Goal: Task Accomplishment & Management: Manage account settings

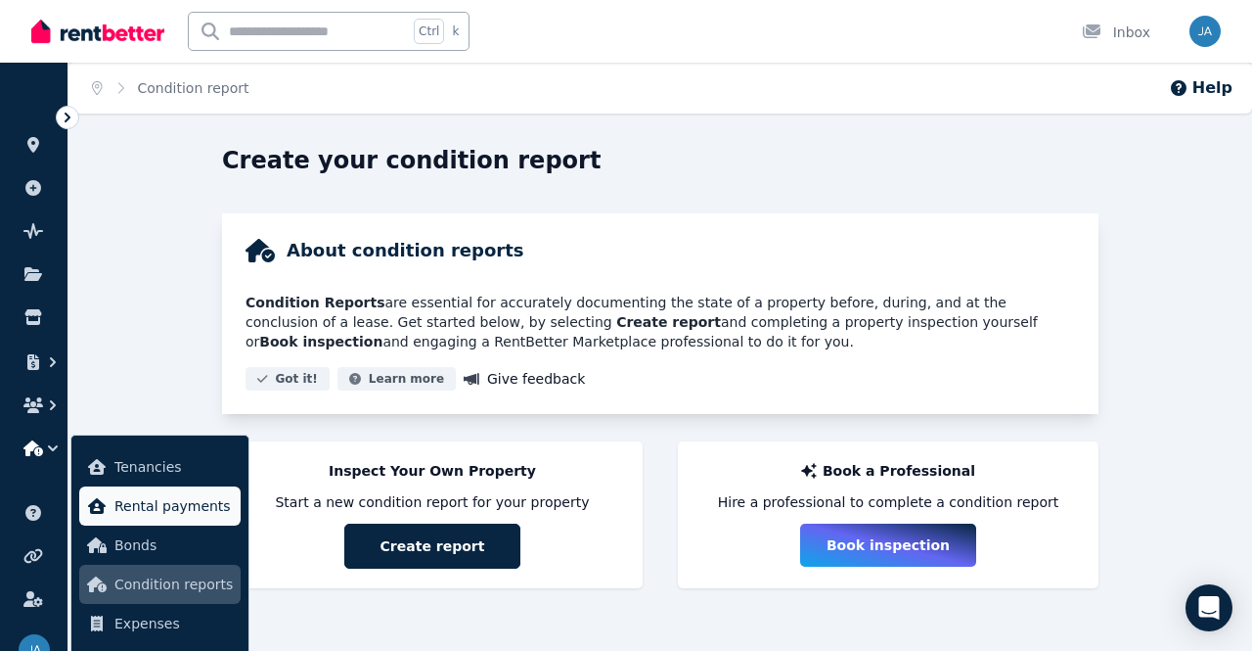
click at [141, 502] on span "Rental payments" at bounding box center [173, 505] width 118 height 23
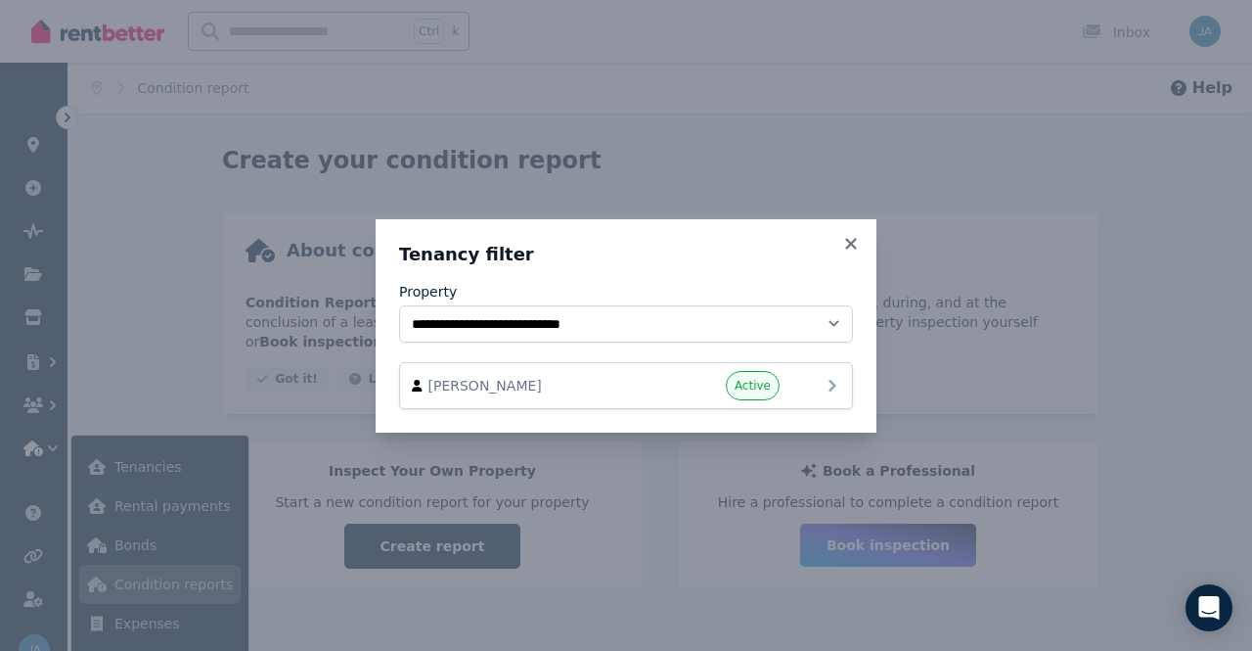
click at [834, 388] on icon at bounding box center [832, 385] width 23 height 23
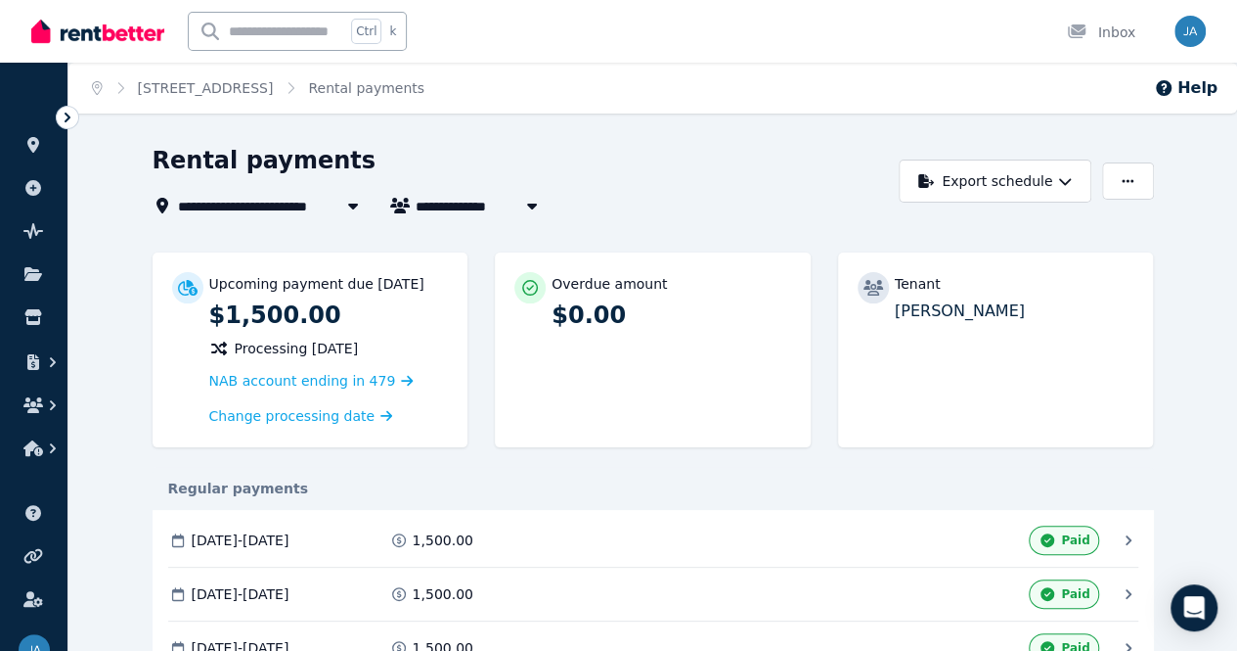
click at [0, 0] on span "Download" at bounding box center [0, 0] width 0 height 0
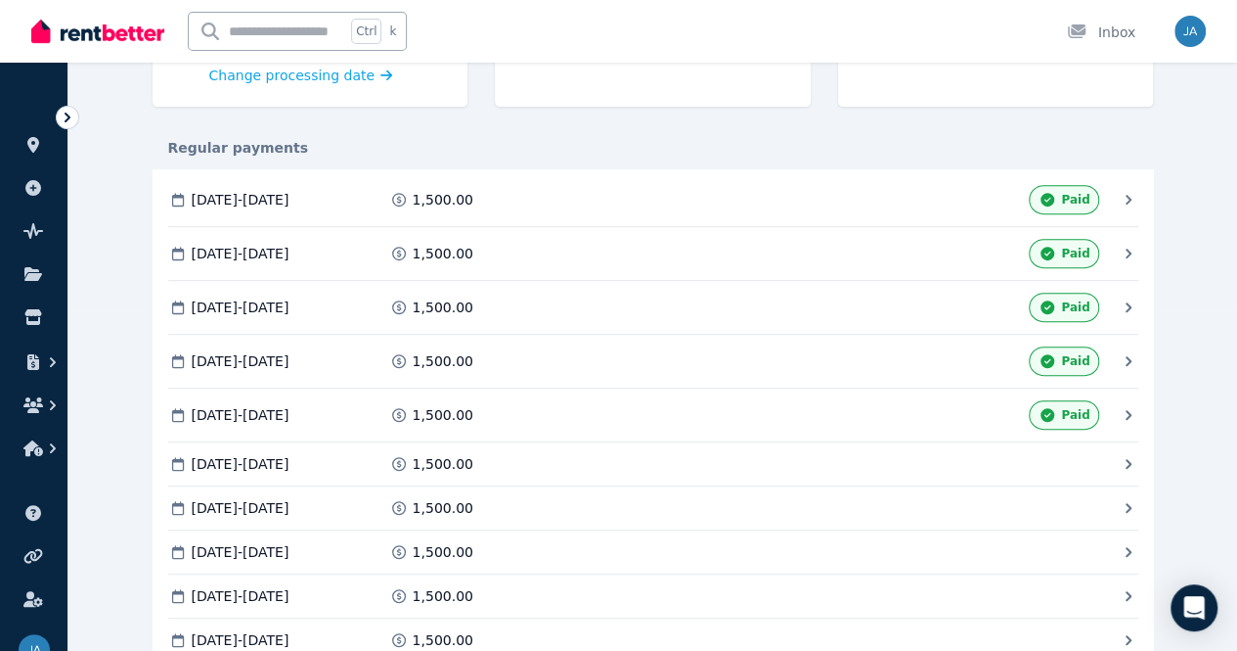
scroll to position [335, 0]
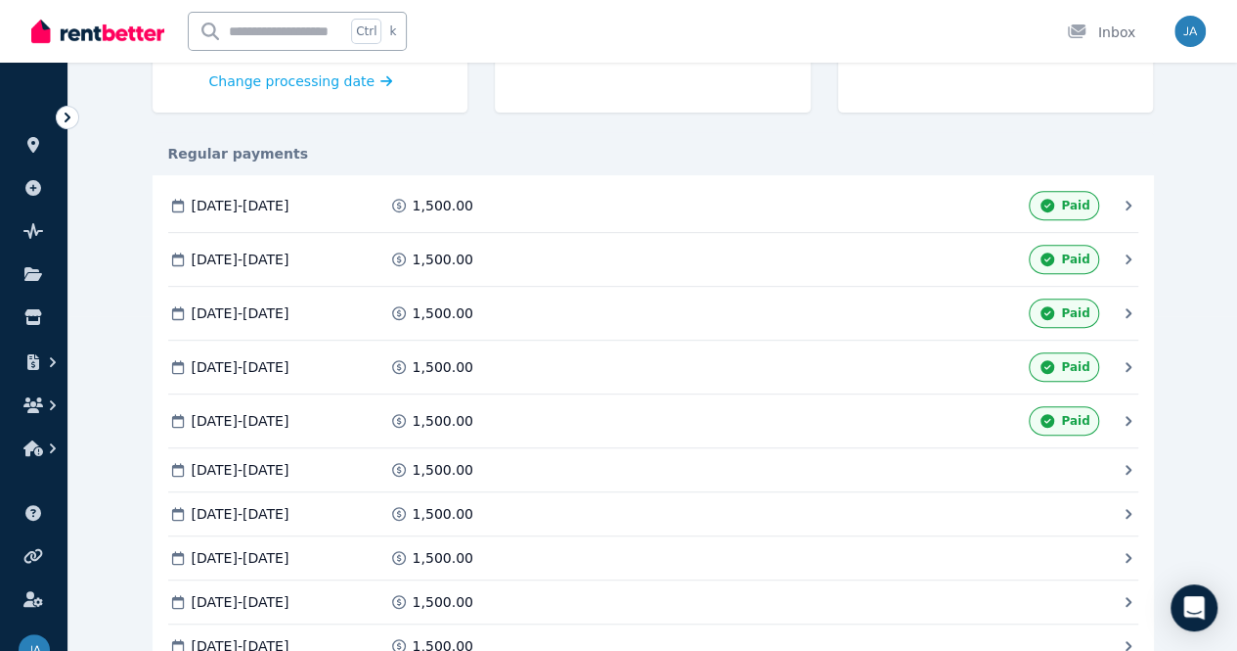
click at [0, 0] on span "Download" at bounding box center [0, 0] width 0 height 0
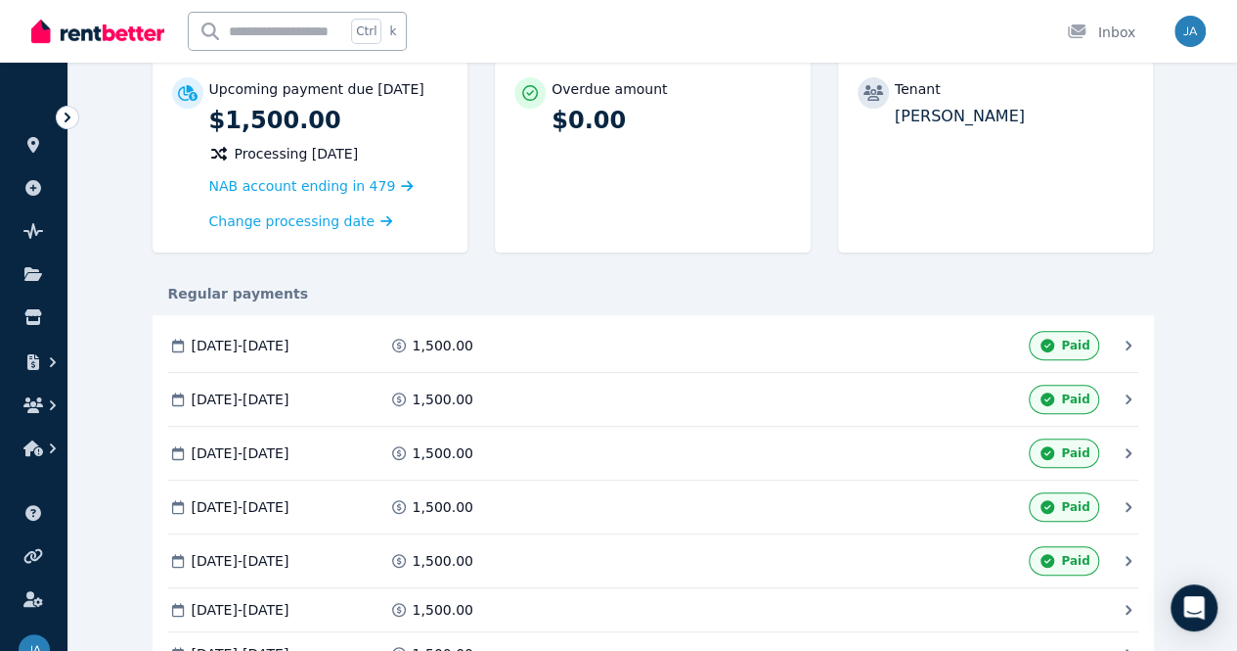
scroll to position [0, 0]
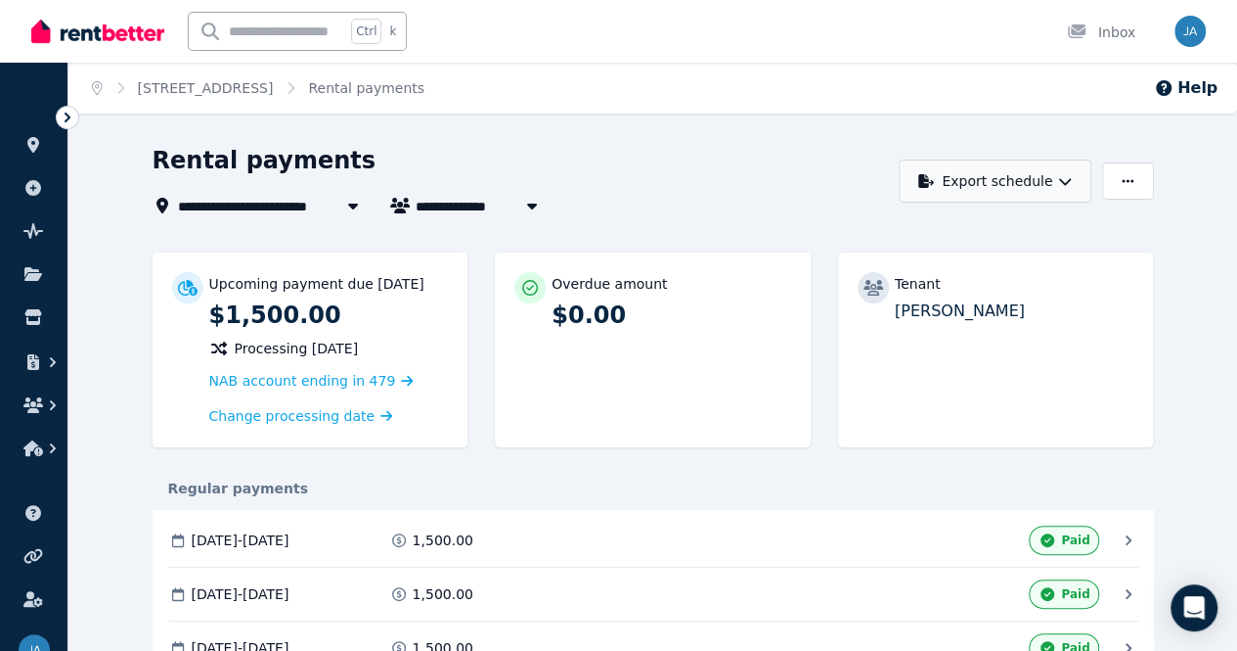
click at [1072, 179] on icon "button" at bounding box center [1065, 181] width 14 height 14
click at [1153, 183] on button "button" at bounding box center [1127, 180] width 51 height 37
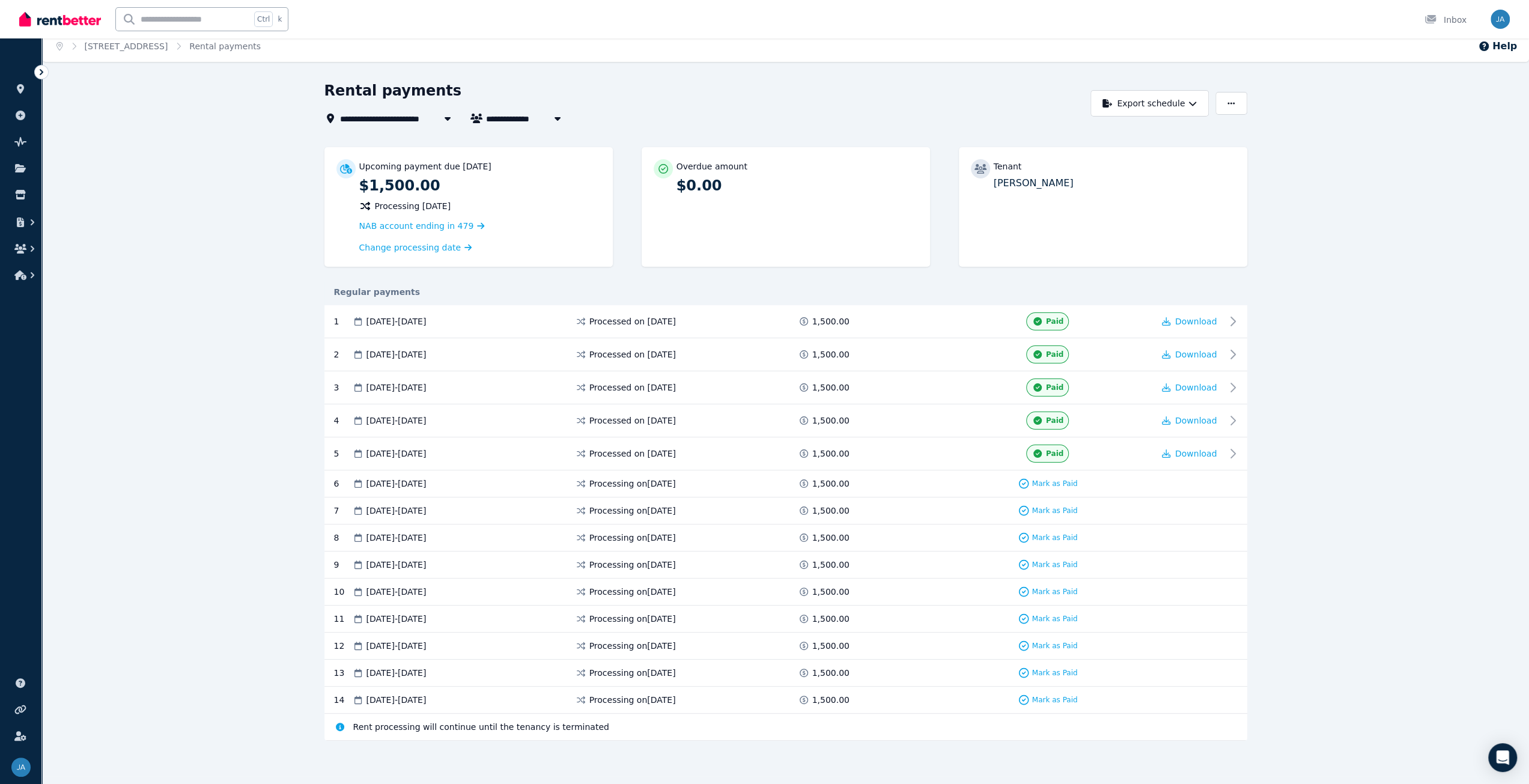
scroll to position [1, 0]
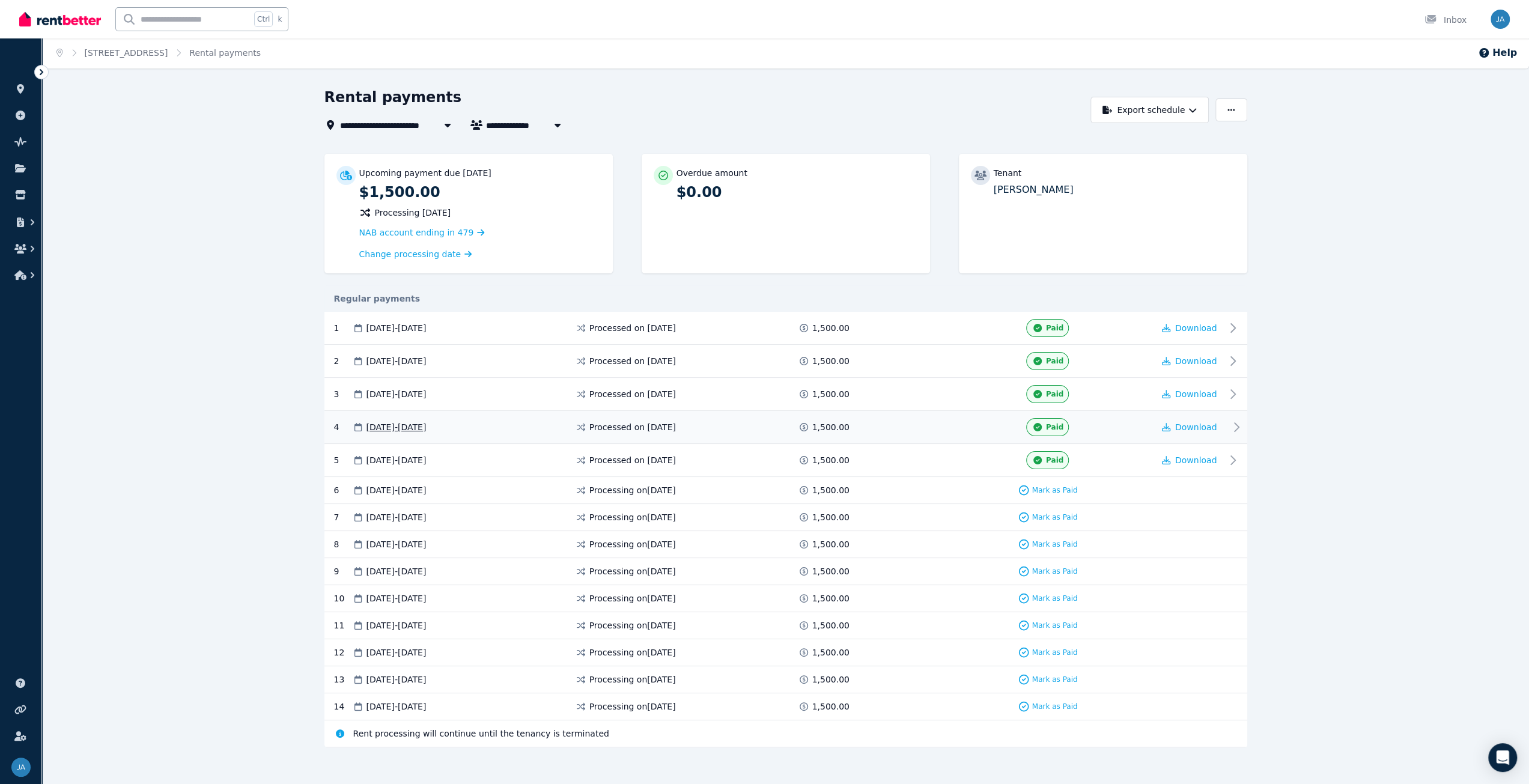
click at [768, 399] on icon at bounding box center [1235, 427] width 14 height 14
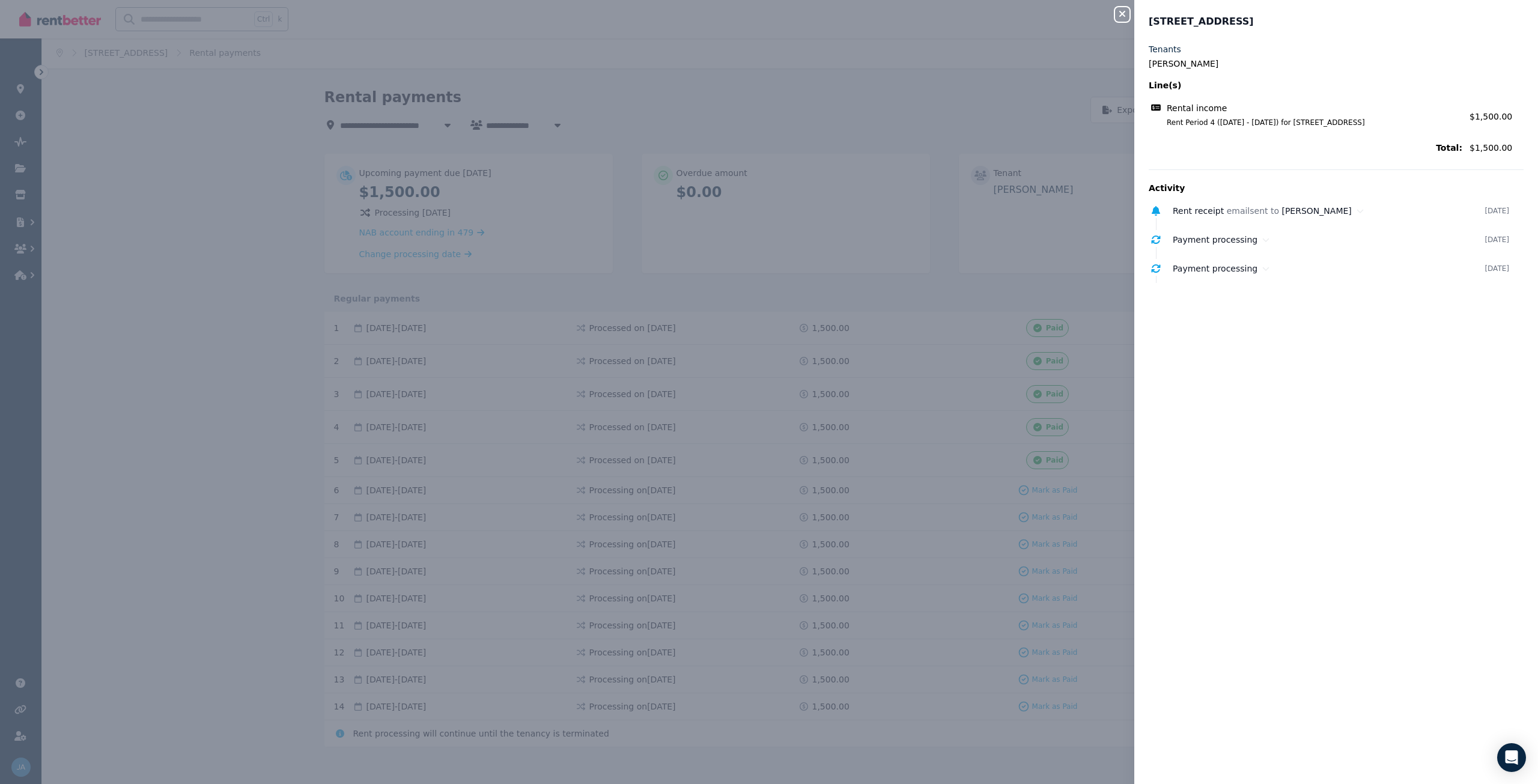
click at [768, 285] on div "Close panel 36 Raff St, Toowoomba City Tenants Matthew Bexton Line(s) Rental in…" at bounding box center [769, 392] width 1538 height 784
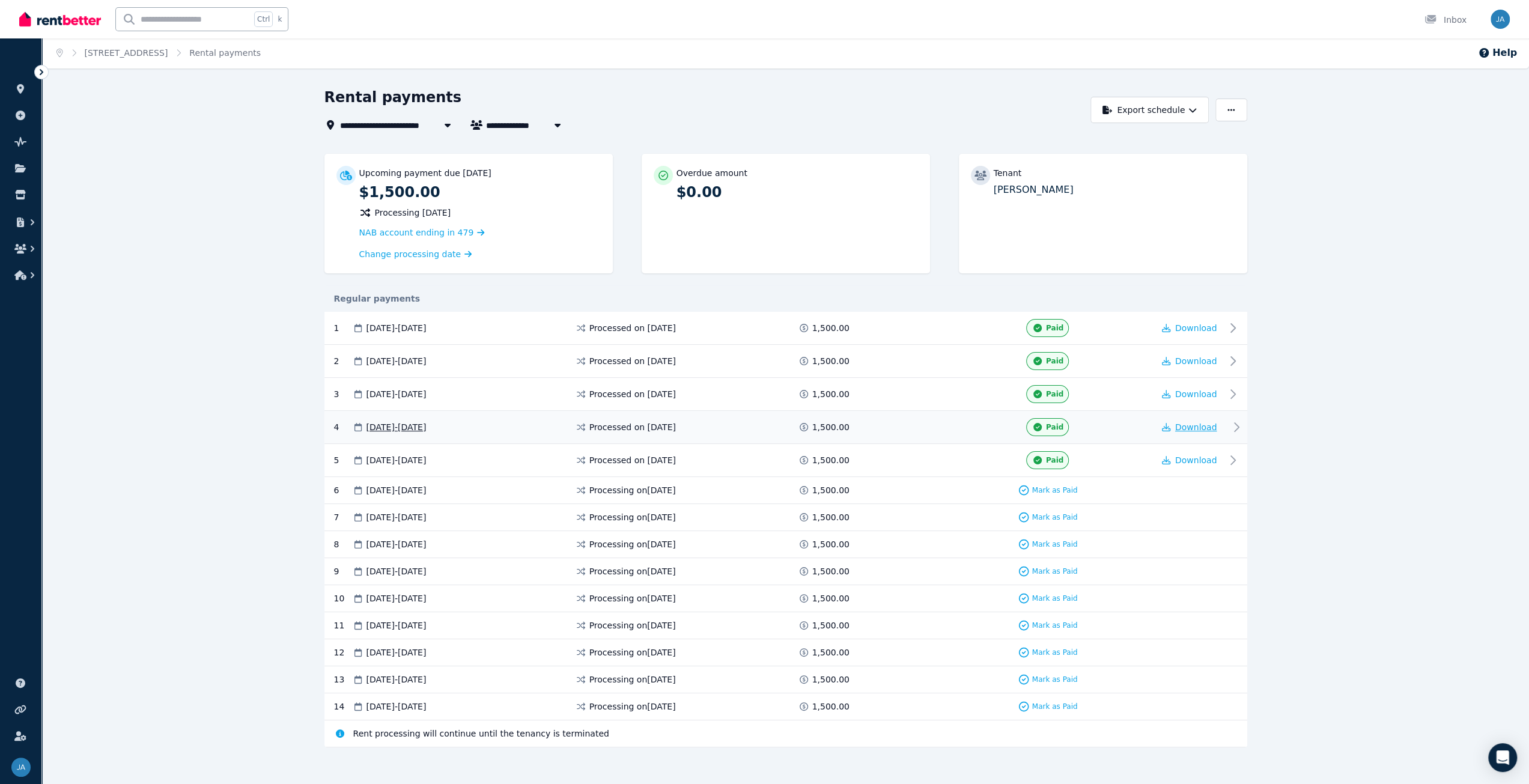
click at [768, 399] on span "Download" at bounding box center [1196, 427] width 42 height 10
click at [225, 277] on div "**********" at bounding box center [785, 439] width 1487 height 703
click at [26, 93] on link at bounding box center [21, 88] width 22 height 19
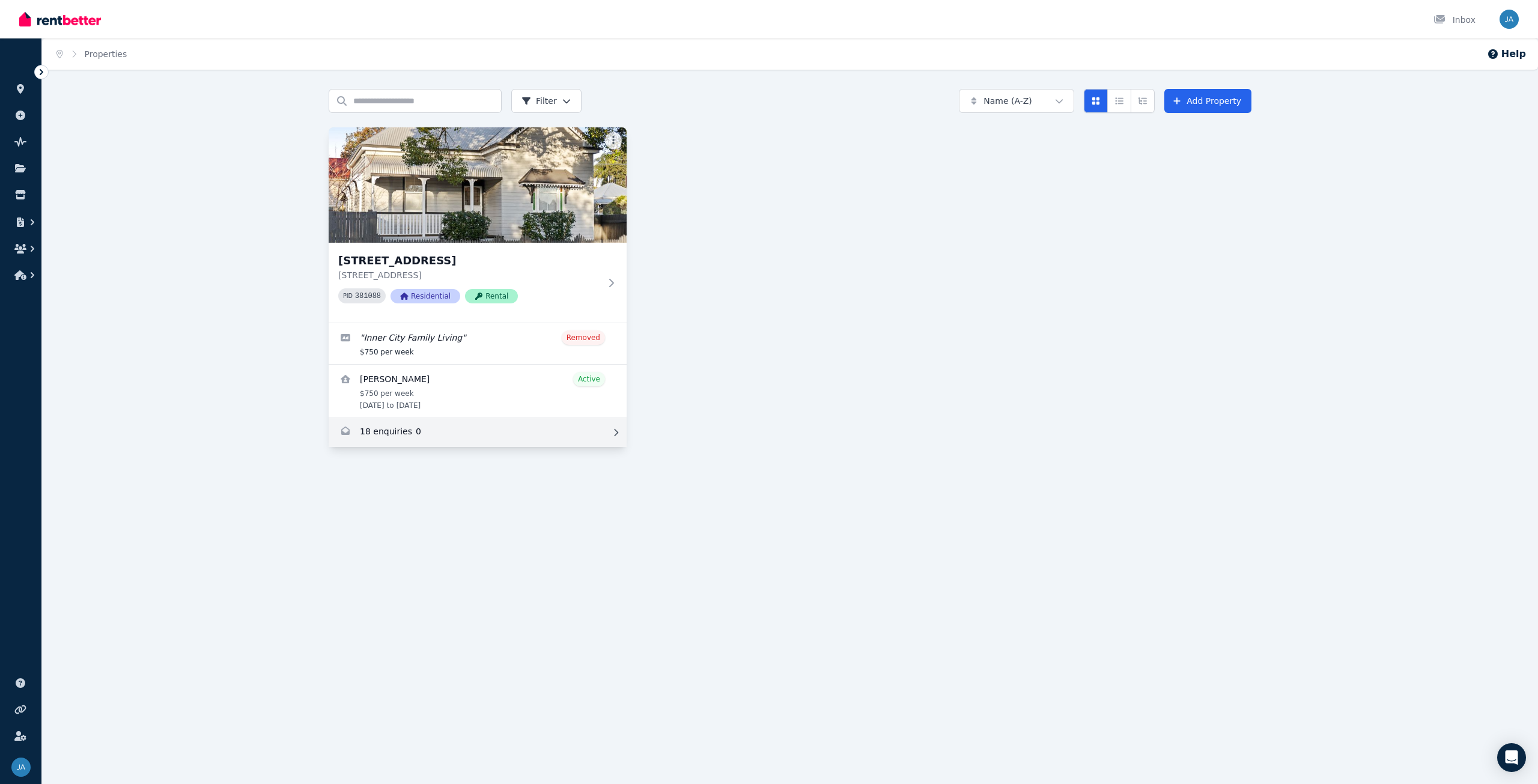
click at [385, 399] on link "Enquiries for 36 Raff St, Toowoomba City" at bounding box center [477, 432] width 298 height 29
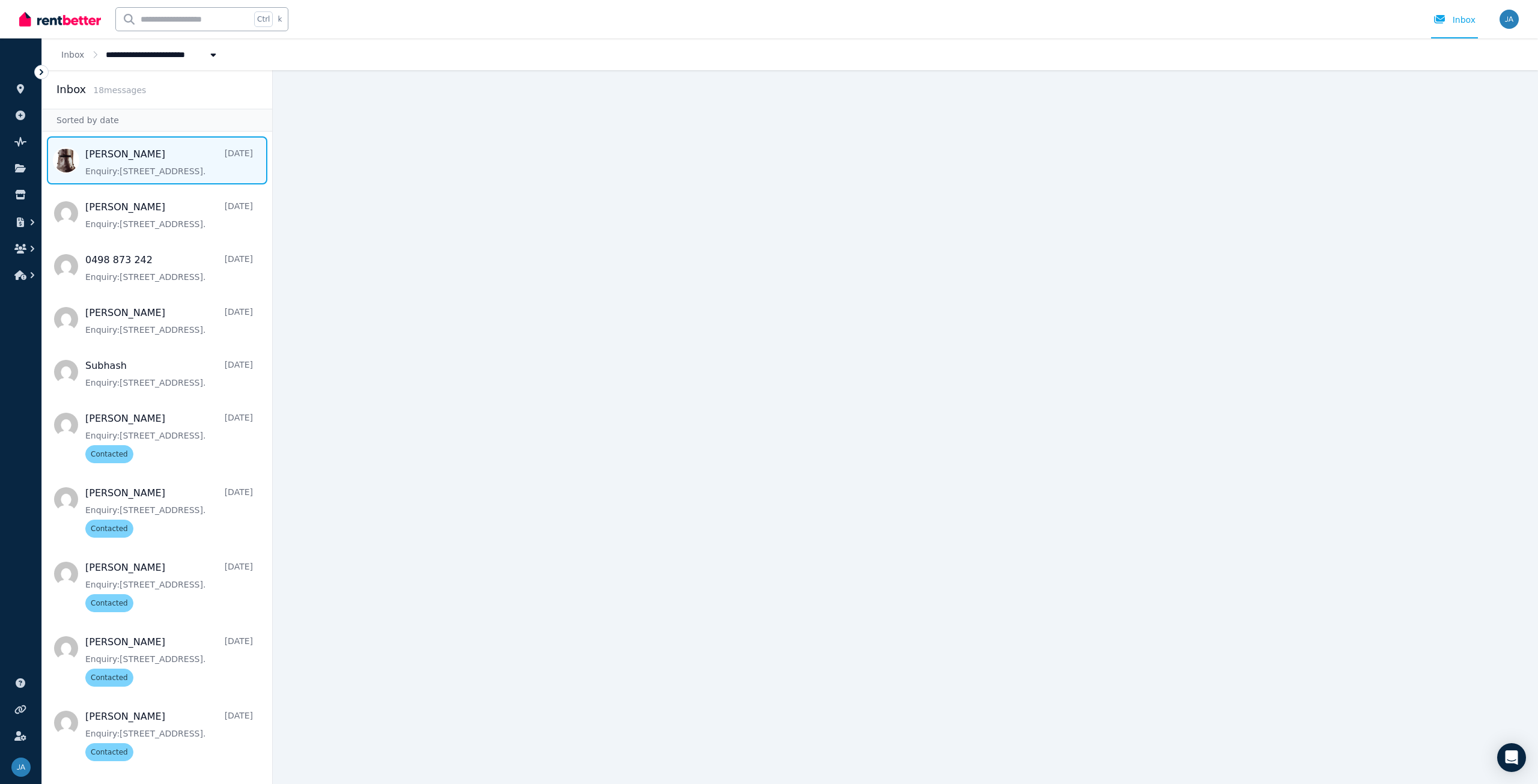
click at [144, 170] on span "Message list" at bounding box center [157, 160] width 230 height 48
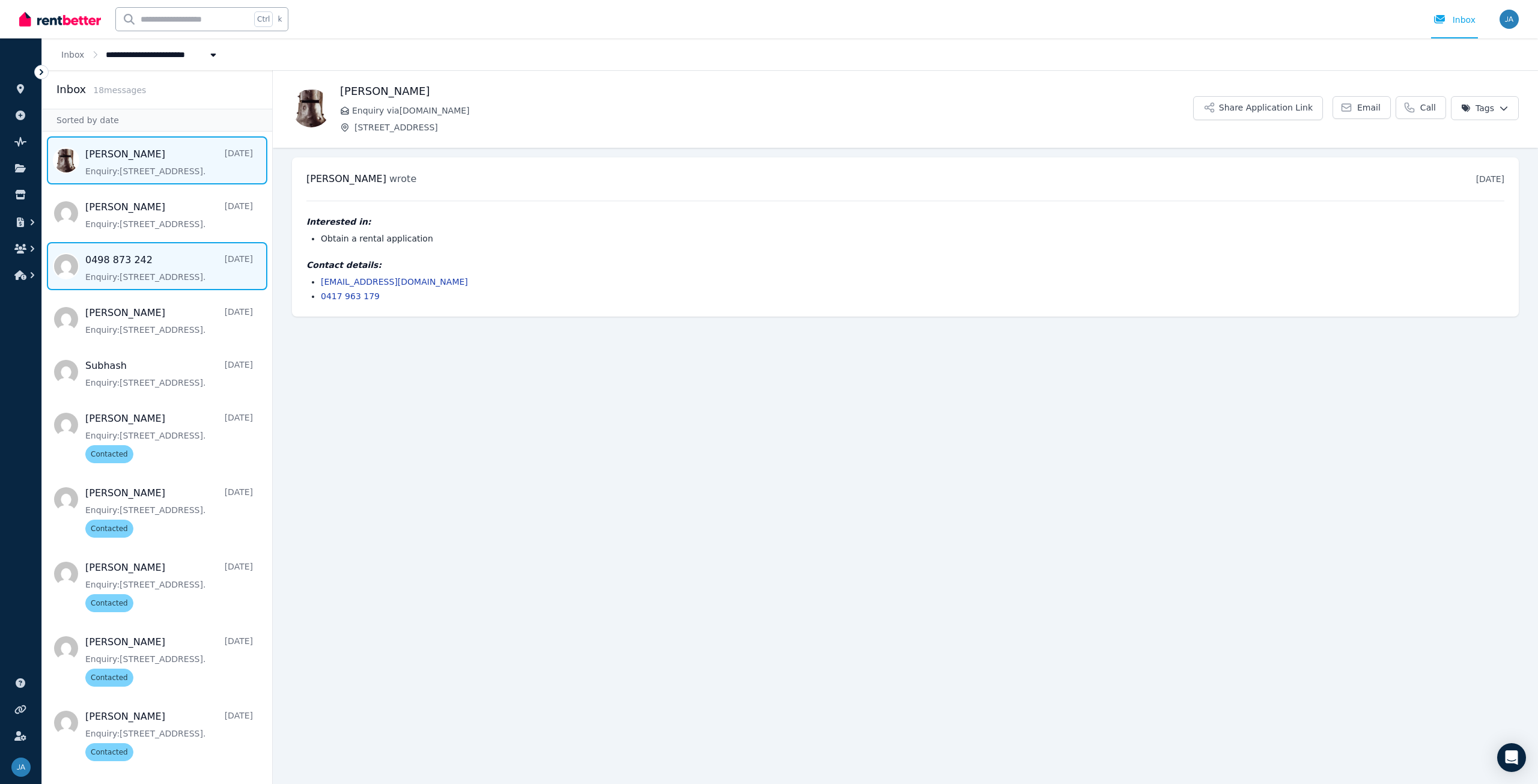
click at [150, 271] on span "Message list" at bounding box center [157, 266] width 230 height 48
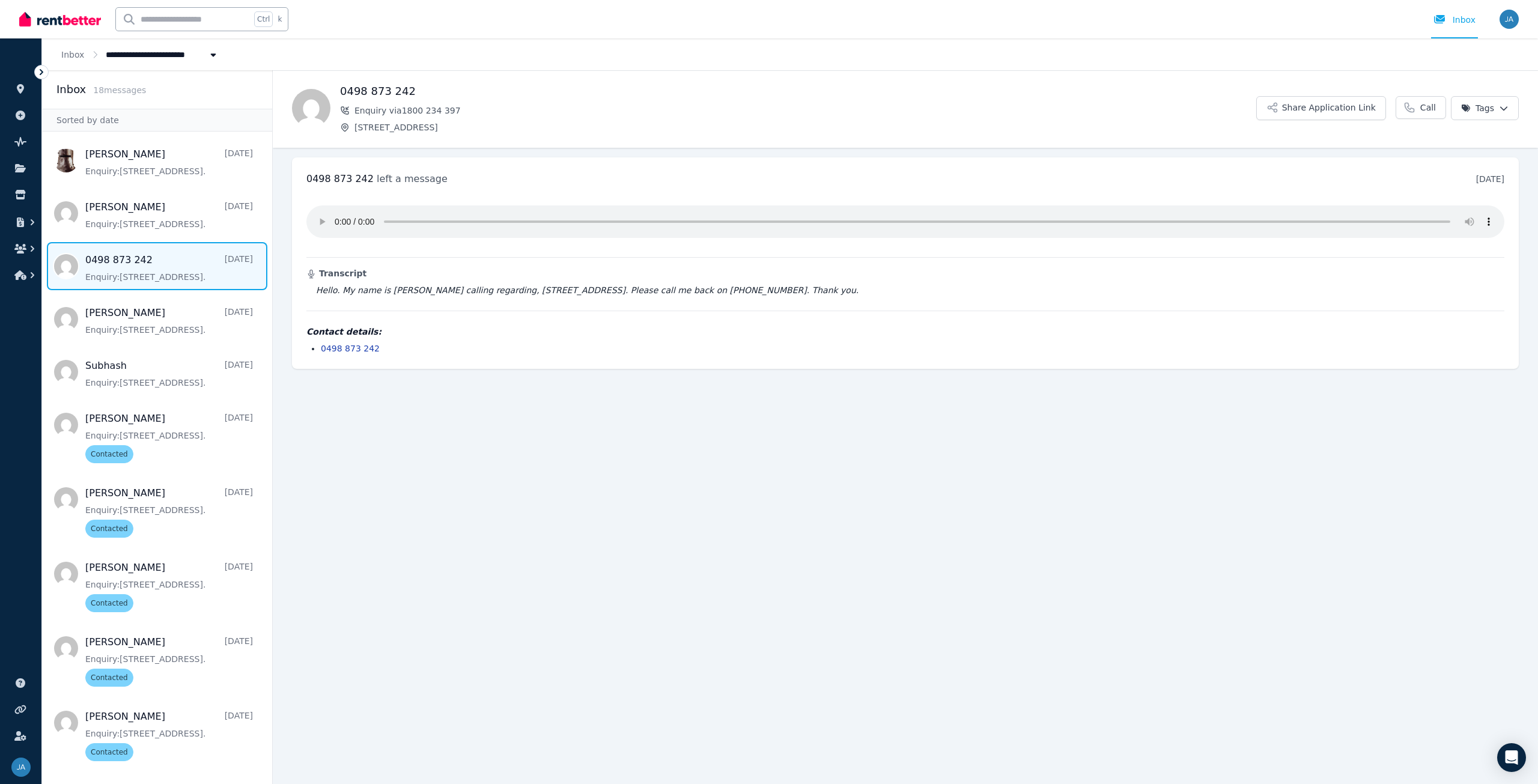
click at [33, 341] on ul "ORGANISE Properties Add property Pulse BETA Documents Marketplace Help centre R…" at bounding box center [20, 417] width 41 height 733
click at [123, 322] on span "Message list" at bounding box center [157, 319] width 230 height 48
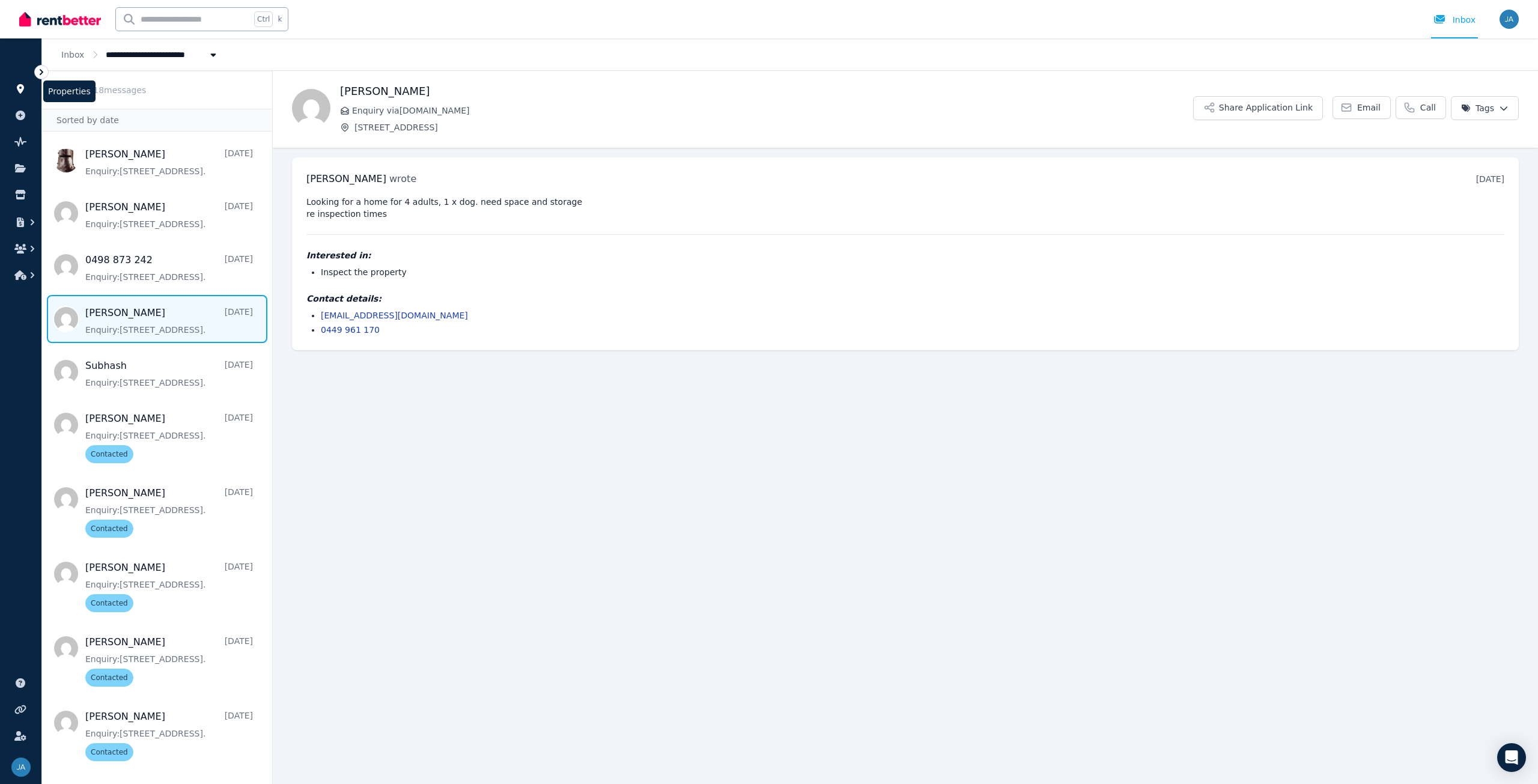
click at [19, 93] on link at bounding box center [21, 88] width 22 height 19
